Goal: Task Accomplishment & Management: Use online tool/utility

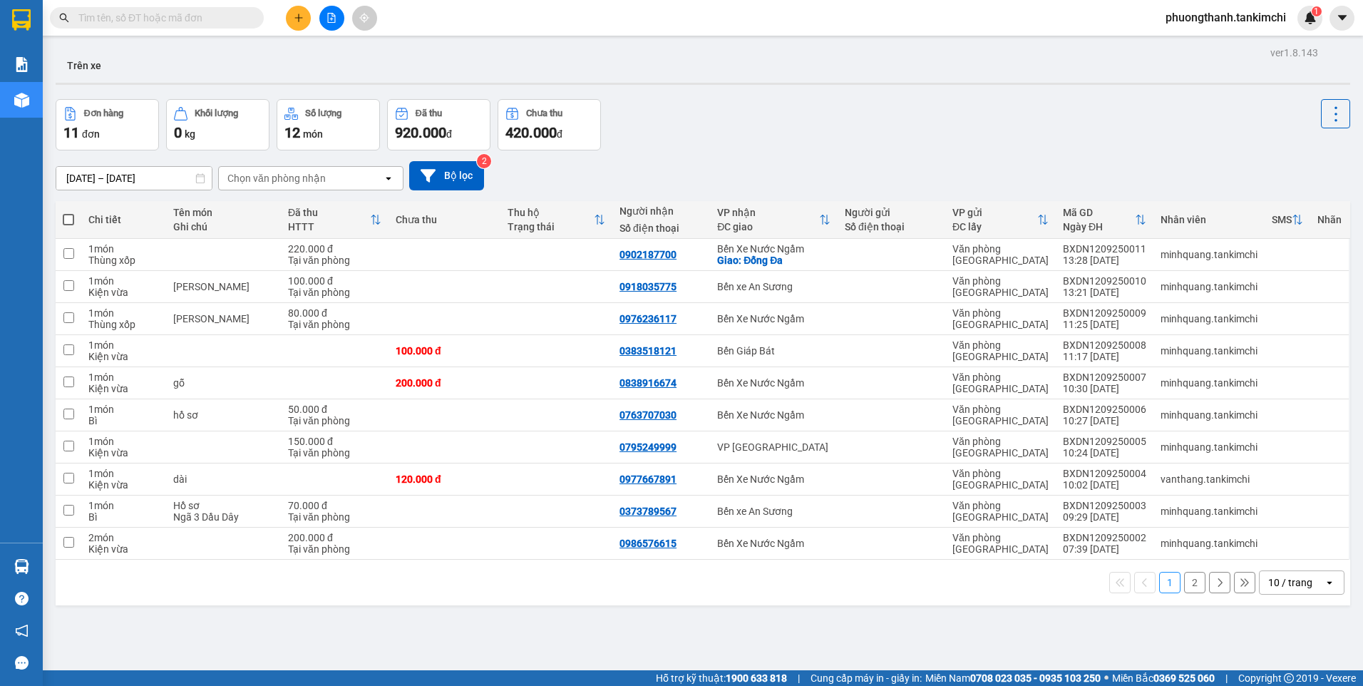
click at [215, 19] on input "text" at bounding box center [162, 18] width 168 height 16
click at [223, 21] on input "text" at bounding box center [162, 18] width 168 height 16
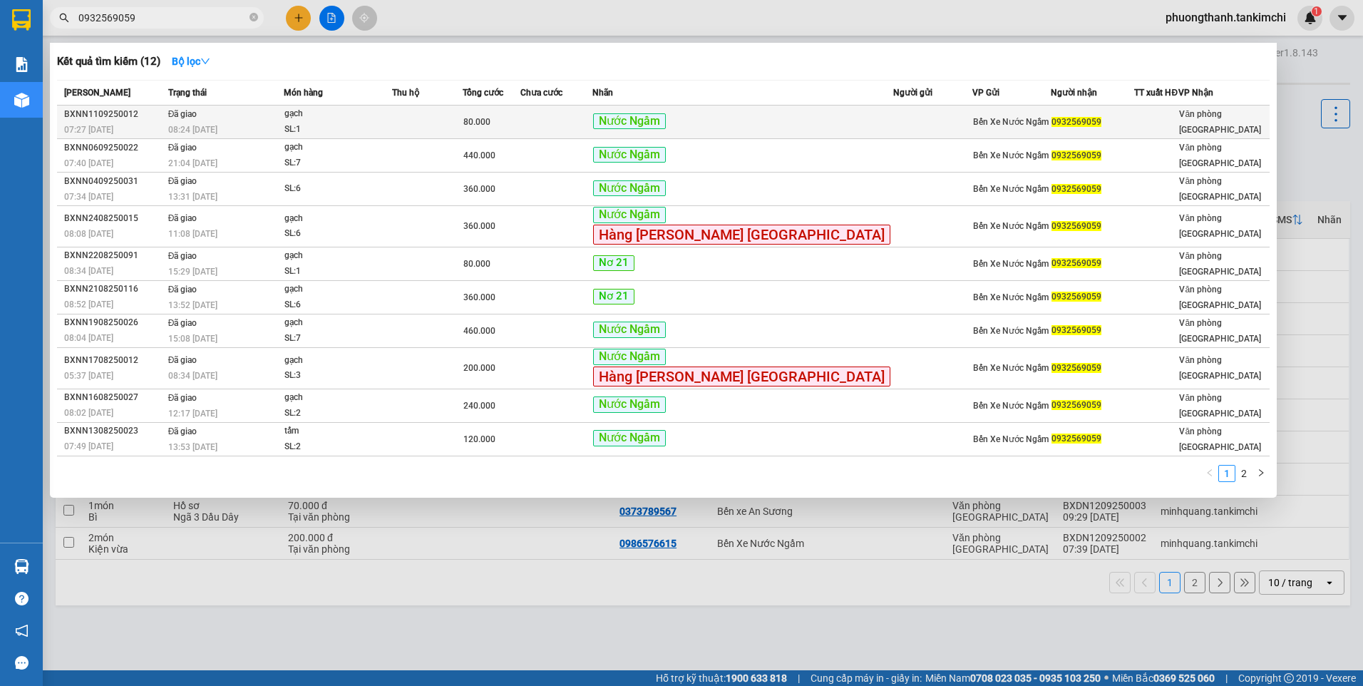
type input "0932569059"
click at [1002, 126] on span "Bến Xe Nước Ngầm" at bounding box center [1011, 122] width 76 height 10
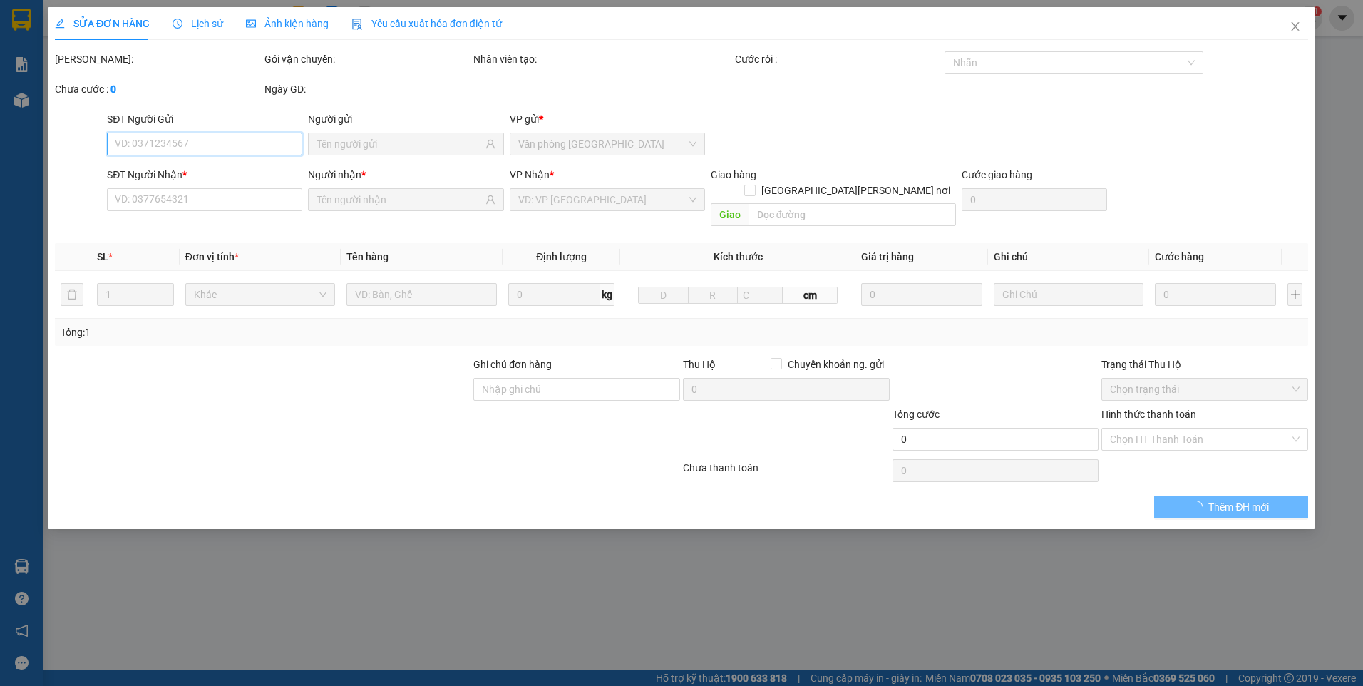
type input "0932569059"
type input "80.000"
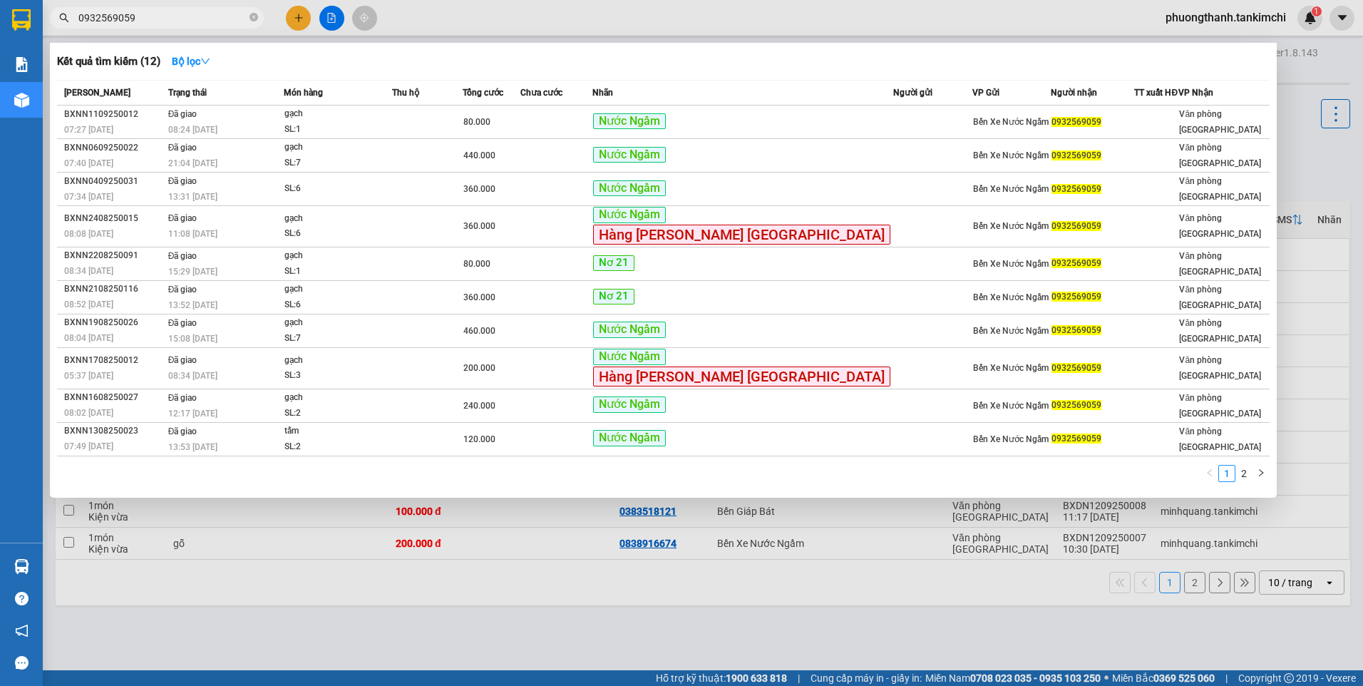
click at [190, 16] on input "0932569059" at bounding box center [162, 18] width 168 height 16
